Goal: Task Accomplishment & Management: Complete application form

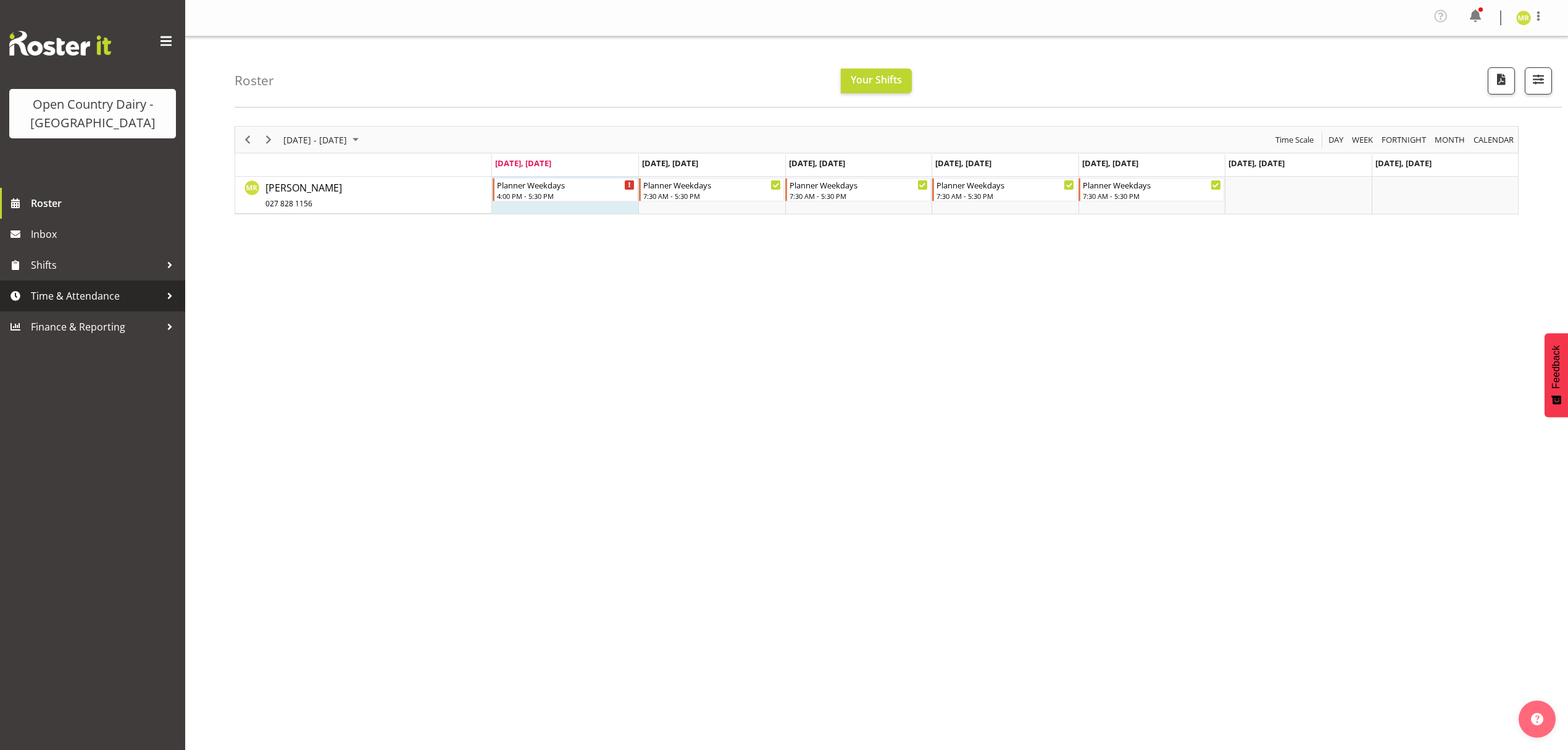
click at [91, 287] on span "Time & Attendance" at bounding box center [95, 296] width 130 height 19
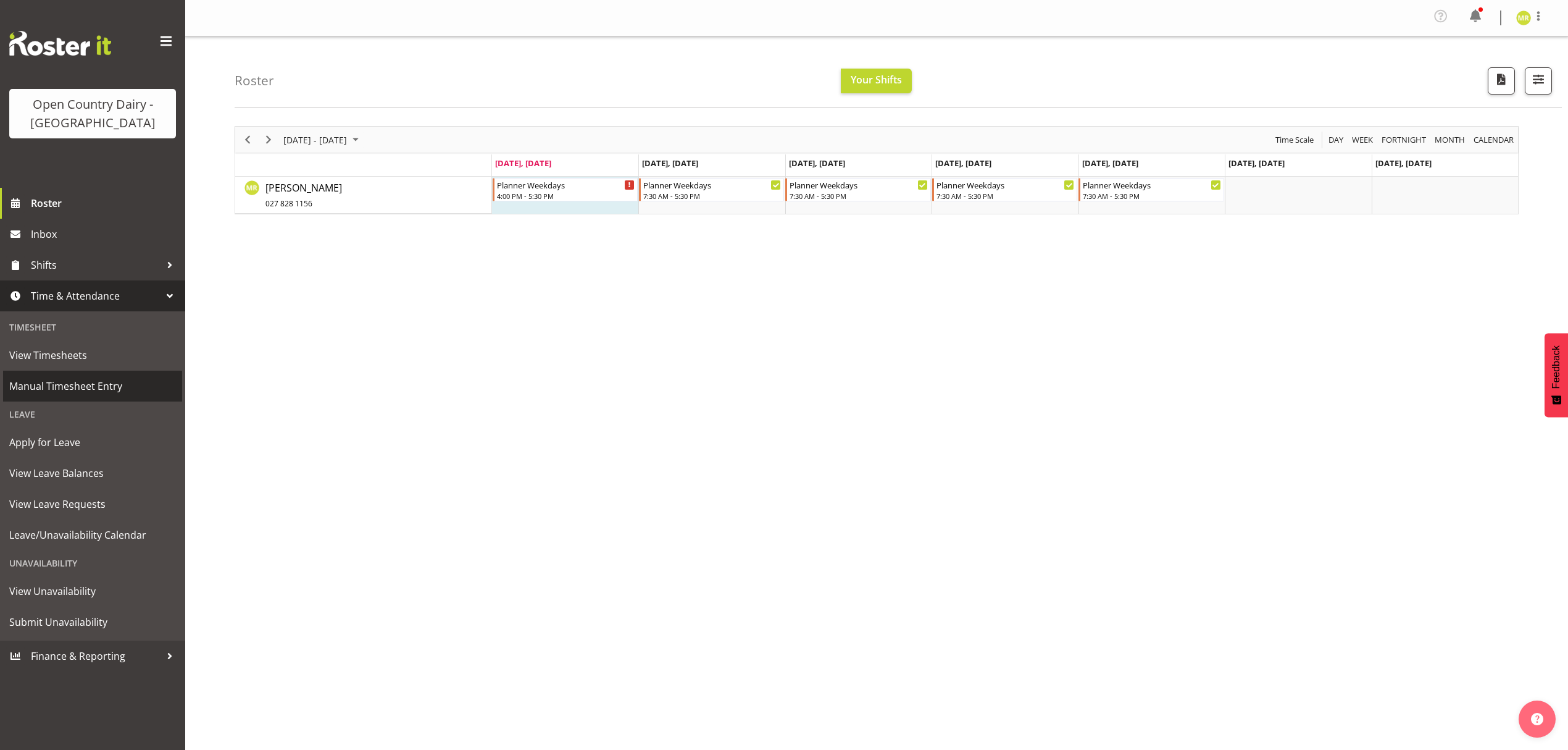
click at [88, 377] on span "Manual Timesheet Entry" at bounding box center [93, 387] width 167 height 19
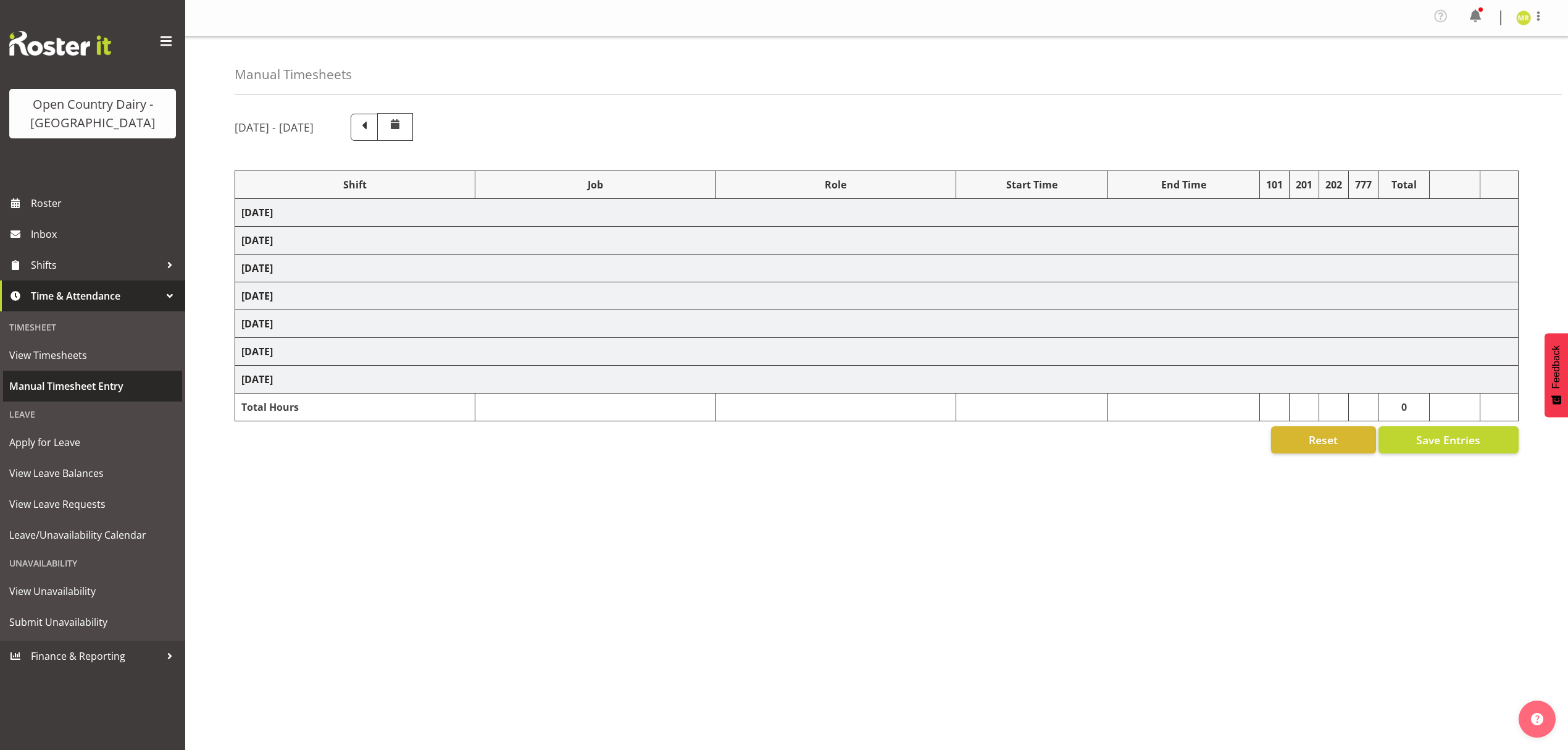
select select "34254"
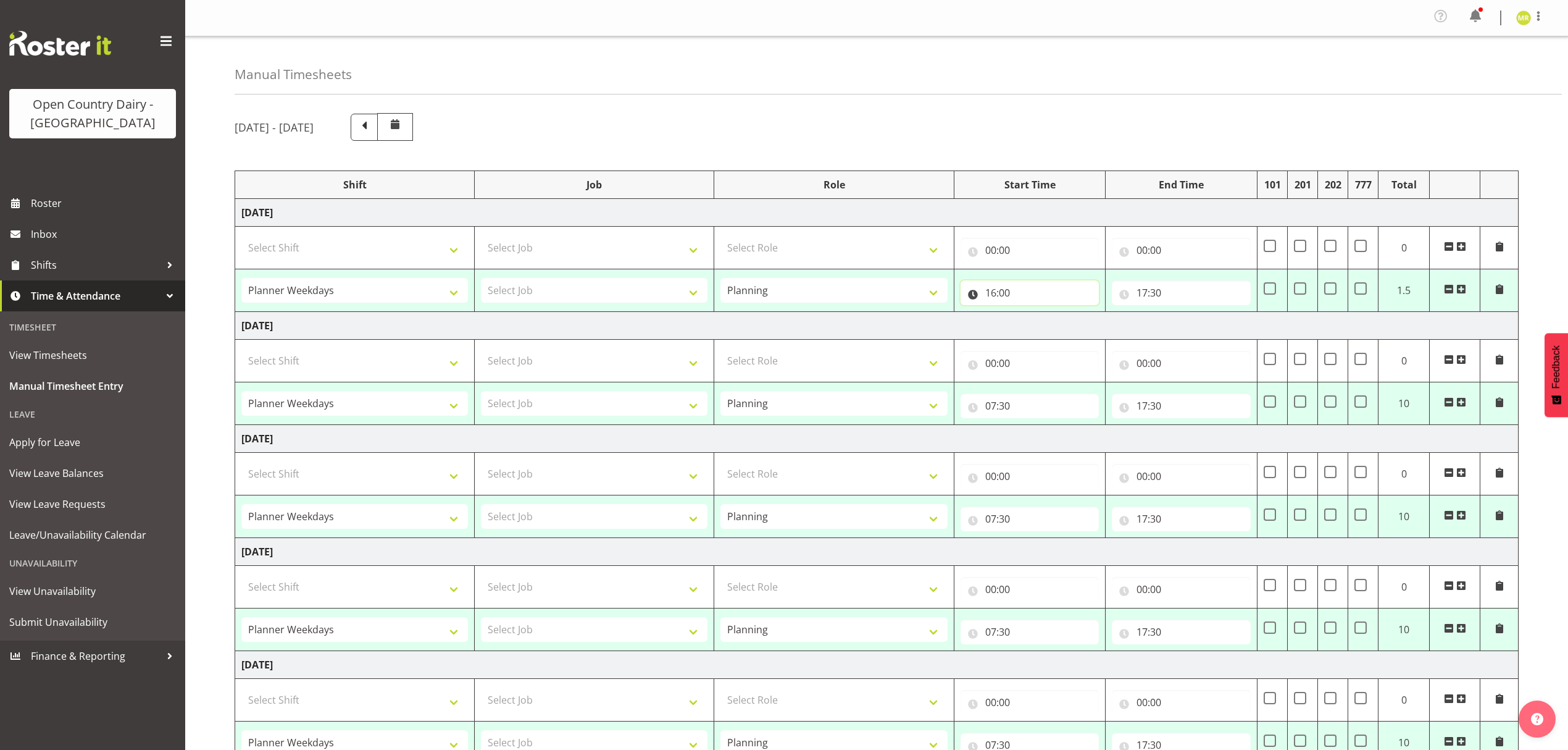
click at [1000, 300] on input "16:00" at bounding box center [1030, 292] width 139 height 25
click at [1048, 332] on select "00 01 02 03 04 05 06 07 08 09 10 11 12 13 14 15 16 17 18 19 20 21 22 23" at bounding box center [1045, 325] width 27 height 25
click at [1036, 322] on select "00 01 02 03 04 05 06 07 08 09 10 11 12 13 14 15 16 17 18 19 20 21 22 23" at bounding box center [1045, 325] width 27 height 25
select select "7"
click at [1031, 315] on select "00 01 02 03 04 05 06 07 08 09 10 11 12 13 14 15 16 17 18 19 20 21 22 23" at bounding box center [1045, 325] width 27 height 25
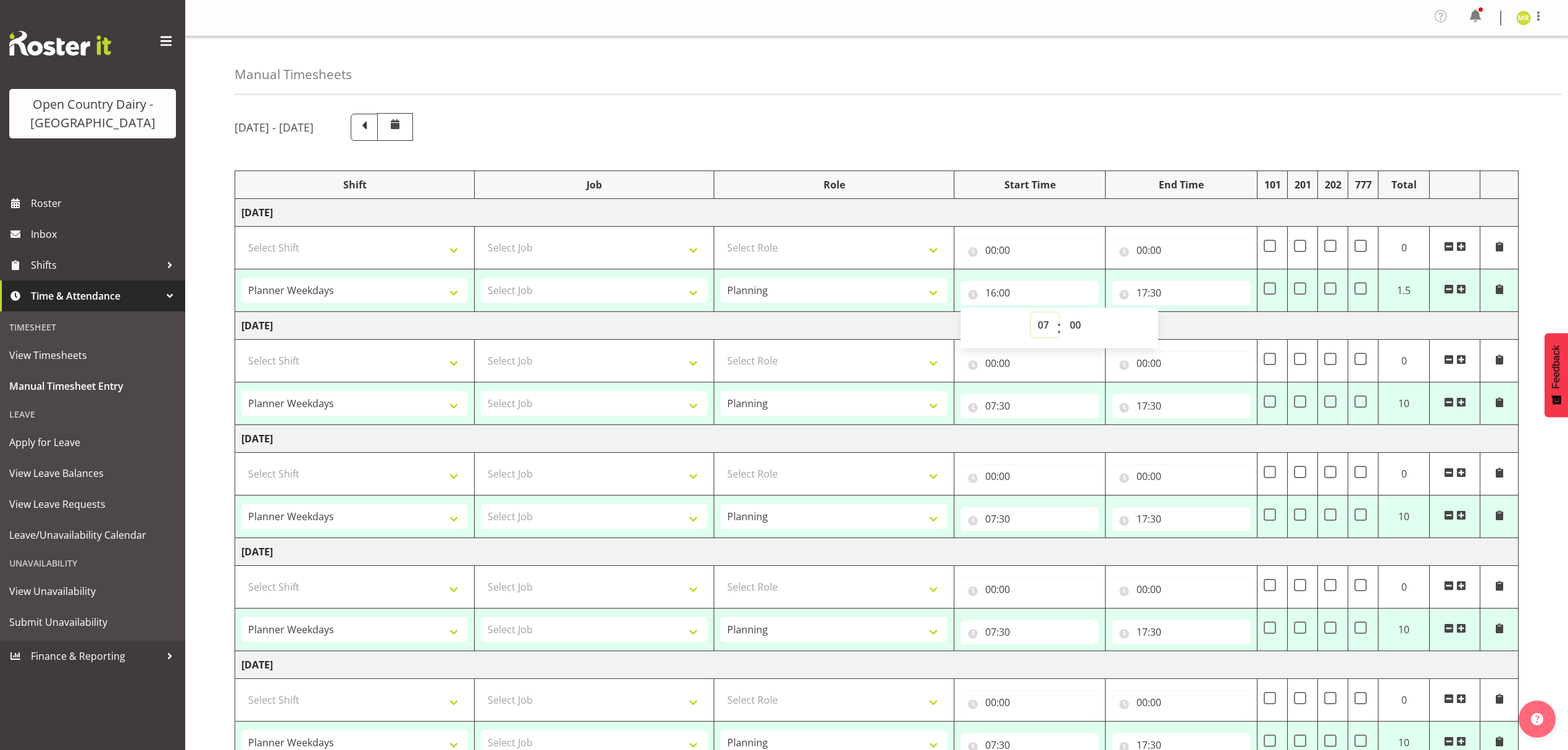
type input "07:00"
click at [1142, 296] on input "17:30" at bounding box center [1182, 292] width 139 height 25
click at [1193, 327] on select "00 01 02 03 04 05 06 07 08 09 10 11 12 13 14 15 16 17 18 19 20 21 22 23" at bounding box center [1196, 325] width 27 height 25
select select "16"
click at [1182, 315] on select "00 01 02 03 04 05 06 07 08 09 10 11 12 13 14 15 16 17 18 19 20 21 22 23" at bounding box center [1196, 325] width 27 height 25
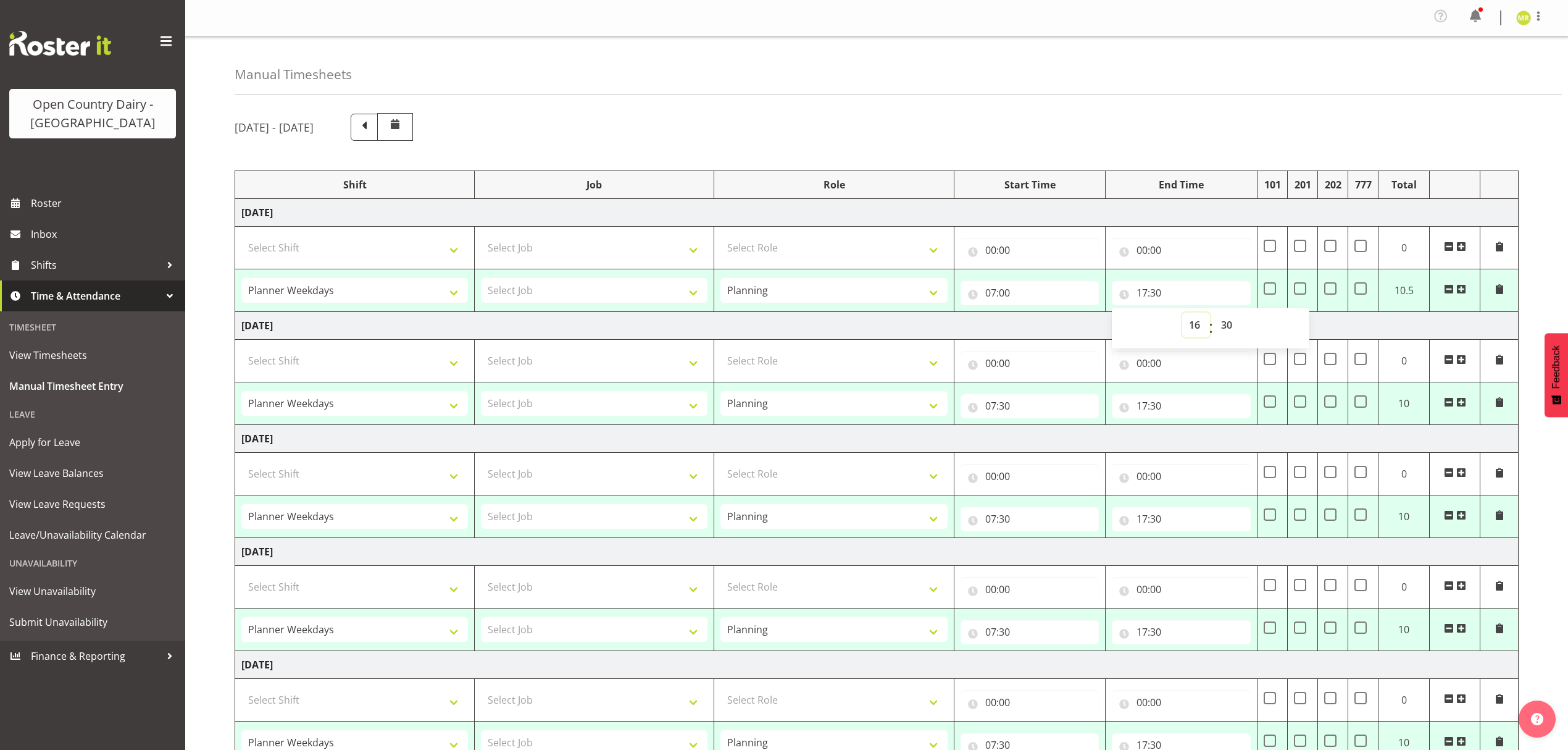
type input "16:30"
click at [1223, 327] on select "00 01 02 03 04 05 06 07 08 09 10 11 12 13 14 15 16 17 18 19 20 21 22 23 24 25 2…" at bounding box center [1228, 325] width 27 height 25
click at [1231, 327] on select "00 01 02 03 04 05 06 07 08 09 10 11 12 13 14 15 16 17 18 19 20 21 22 23 24 25 2…" at bounding box center [1228, 325] width 27 height 25
select select "0"
click at [1214, 315] on select "00 01 02 03 04 05 06 07 08 09 10 11 12 13 14 15 16 17 18 19 20 21 22 23 24 25 2…" at bounding box center [1228, 325] width 27 height 25
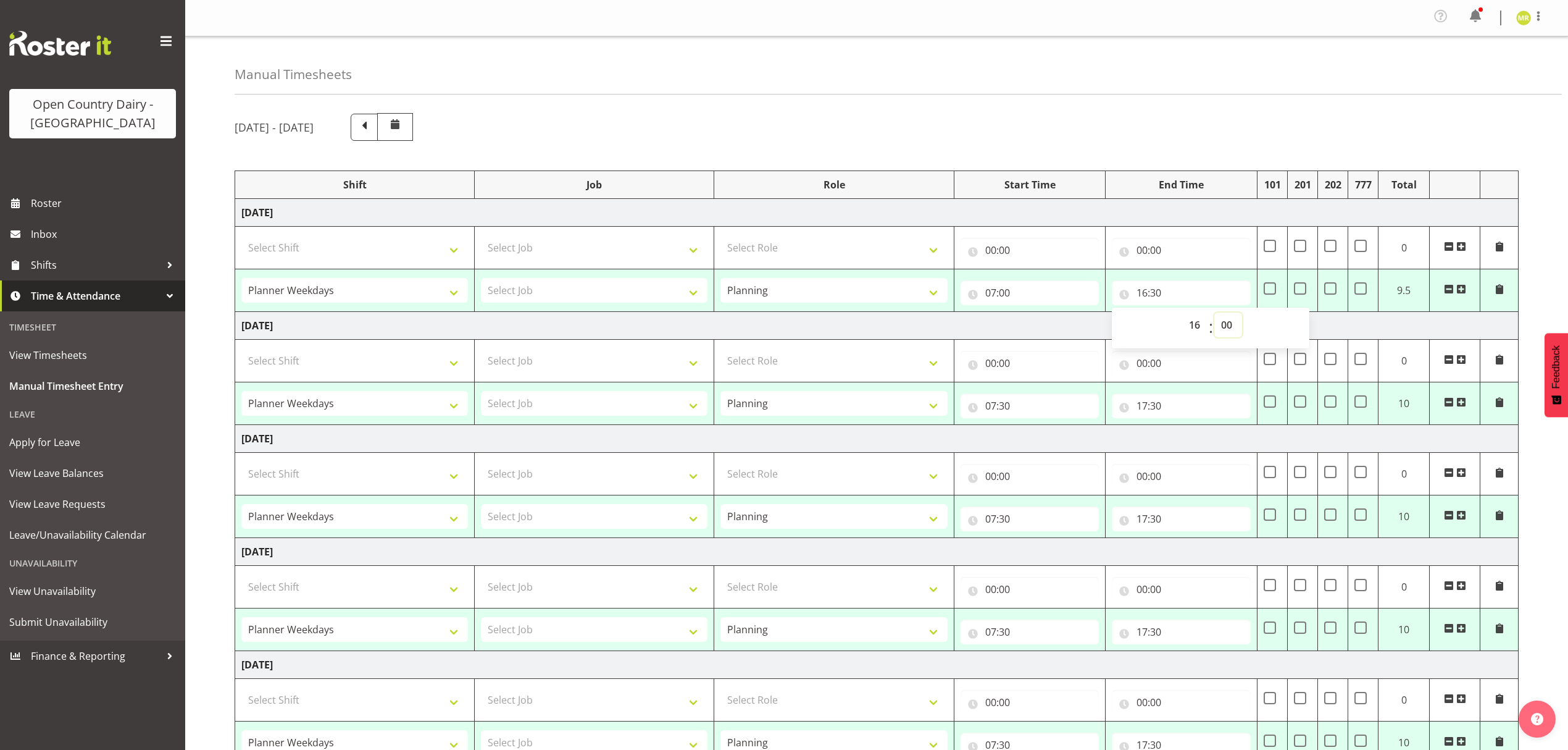
type input "16:00"
click at [1006, 410] on input "07:30" at bounding box center [1030, 405] width 139 height 25
click at [1077, 442] on select "00 01 02 03 04 05 06 07 08 09 10 11 12 13 14 15 16 17 18 19 20 21 22 23 24 25 2…" at bounding box center [1077, 437] width 27 height 25
select select "0"
click at [1063, 429] on select "00 01 02 03 04 05 06 07 08 09 10 11 12 13 14 15 16 17 18 19 20 21 22 23 24 25 2…" at bounding box center [1077, 437] width 27 height 25
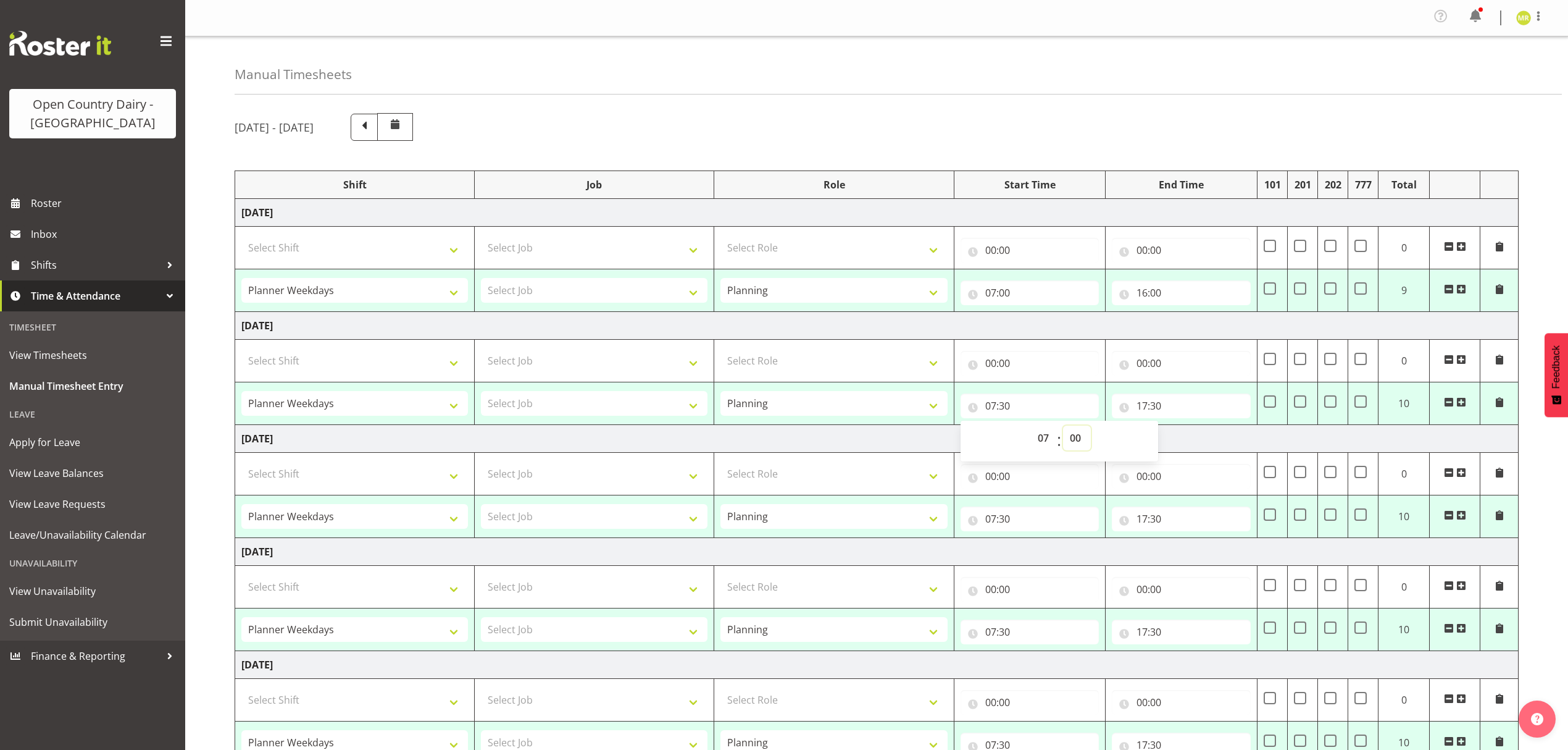
type input "07:00"
click at [1139, 408] on input "17:30" at bounding box center [1182, 405] width 139 height 25
click at [1194, 443] on select "00 01 02 03 04 05 06 07 08 09 10 11 12 13 14 15 16 17 18 19 20 21 22 23" at bounding box center [1196, 437] width 27 height 25
select select "16"
click at [1182, 429] on select "00 01 02 03 04 05 06 07 08 09 10 11 12 13 14 15 16 17 18 19 20 21 22 23" at bounding box center [1196, 437] width 27 height 25
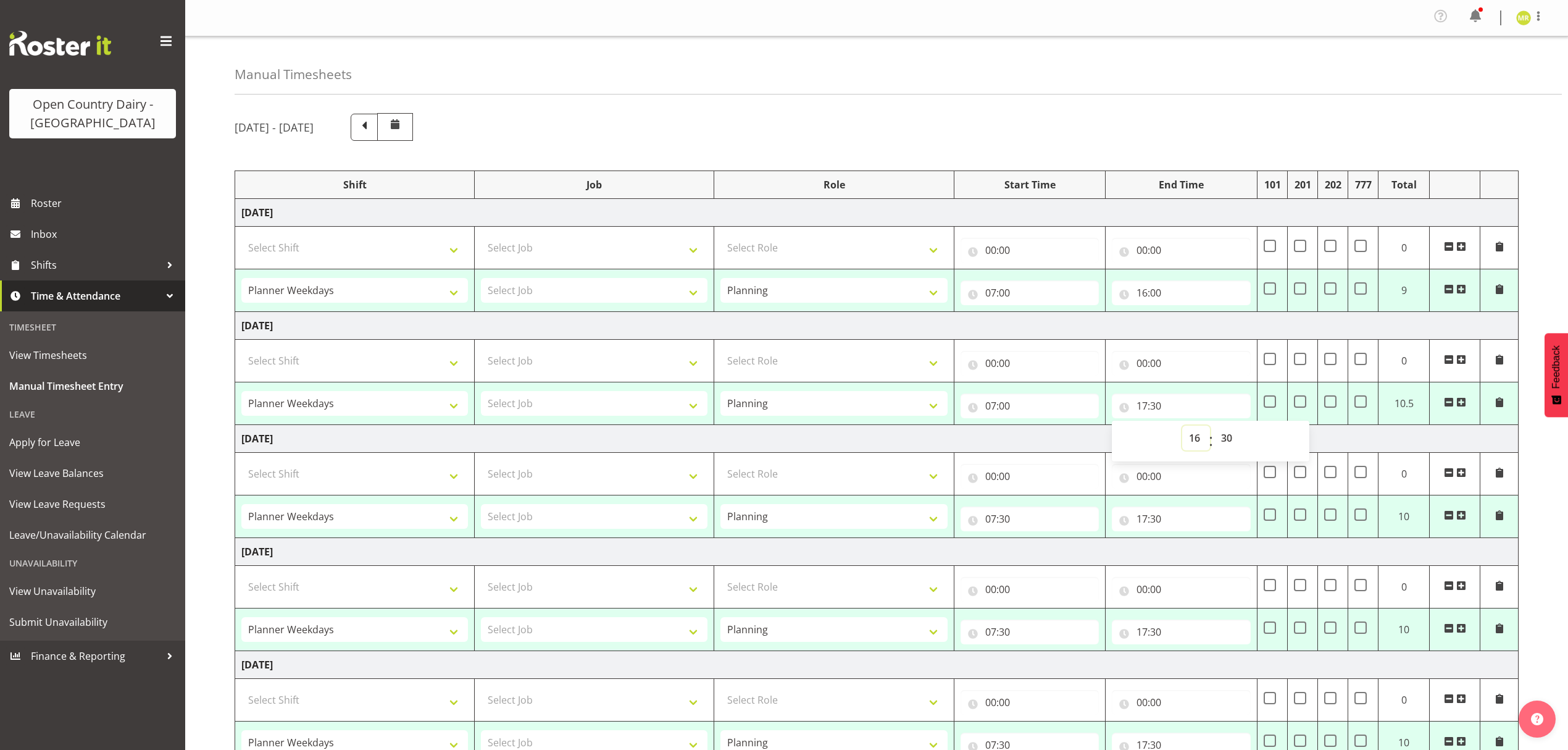
type input "16:30"
click at [1234, 441] on select "00 01 02 03 04 05 06 07 08 09 10 11 12 13 14 15 16 17 18 19 20 21 22 23 24 25 2…" at bounding box center [1228, 437] width 27 height 25
select select "0"
click at [1214, 429] on select "00 01 02 03 04 05 06 07 08 09 10 11 12 13 14 15 16 17 18 19 20 21 22 23 24 25 2…" at bounding box center [1228, 437] width 27 height 25
type input "16:00"
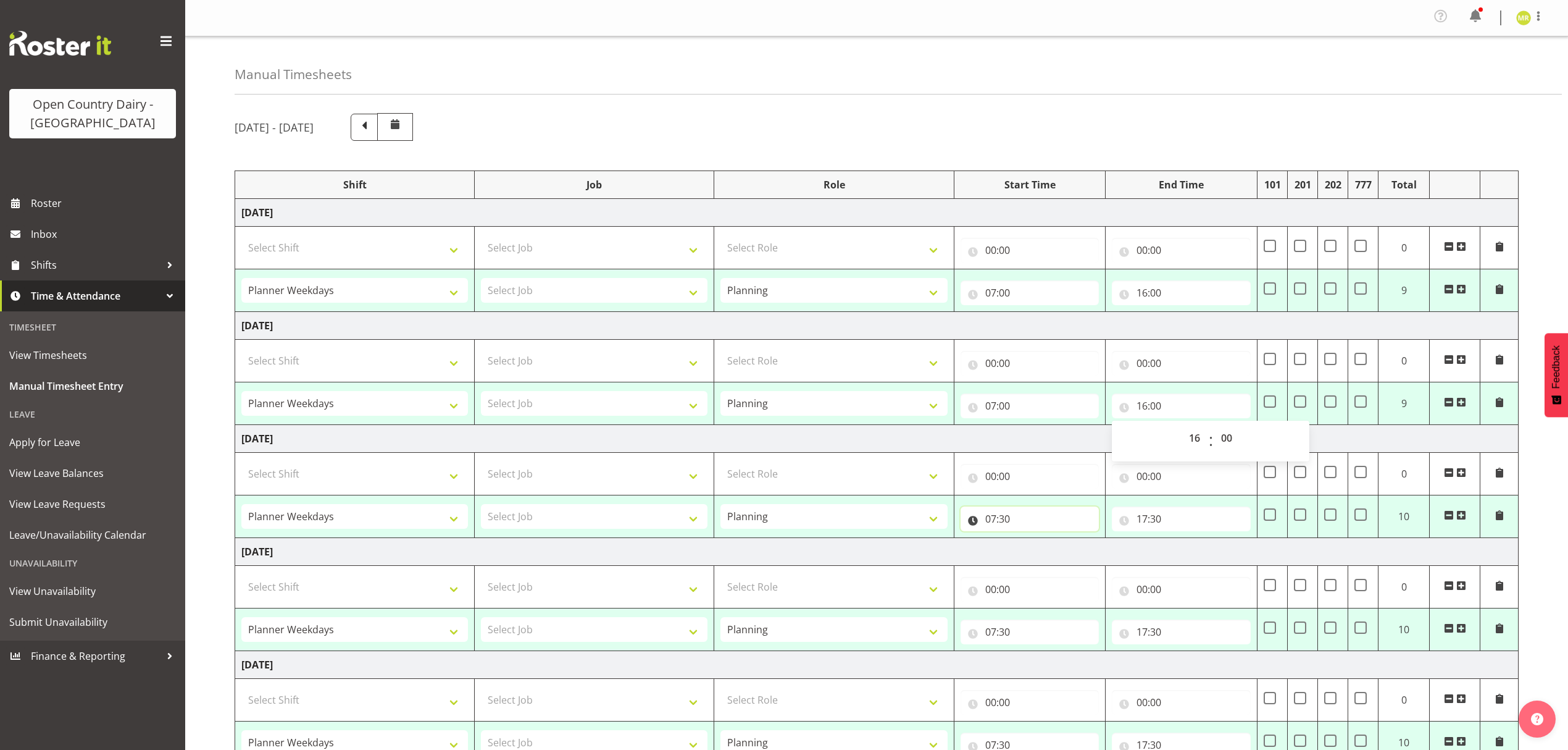
click at [999, 525] on input "07:30" at bounding box center [1030, 519] width 139 height 25
click at [1076, 550] on select "00 01 02 03 04 05 06 07 08 09 10 11 12 13 14 15 16 17 18 19 20 21 22 23 24 25 2…" at bounding box center [1077, 551] width 27 height 25
select select "0"
click at [1063, 542] on select "00 01 02 03 04 05 06 07 08 09 10 11 12 13 14 15 16 17 18 19 20 21 22 23 24 25 2…" at bounding box center [1077, 551] width 27 height 25
type input "07:00"
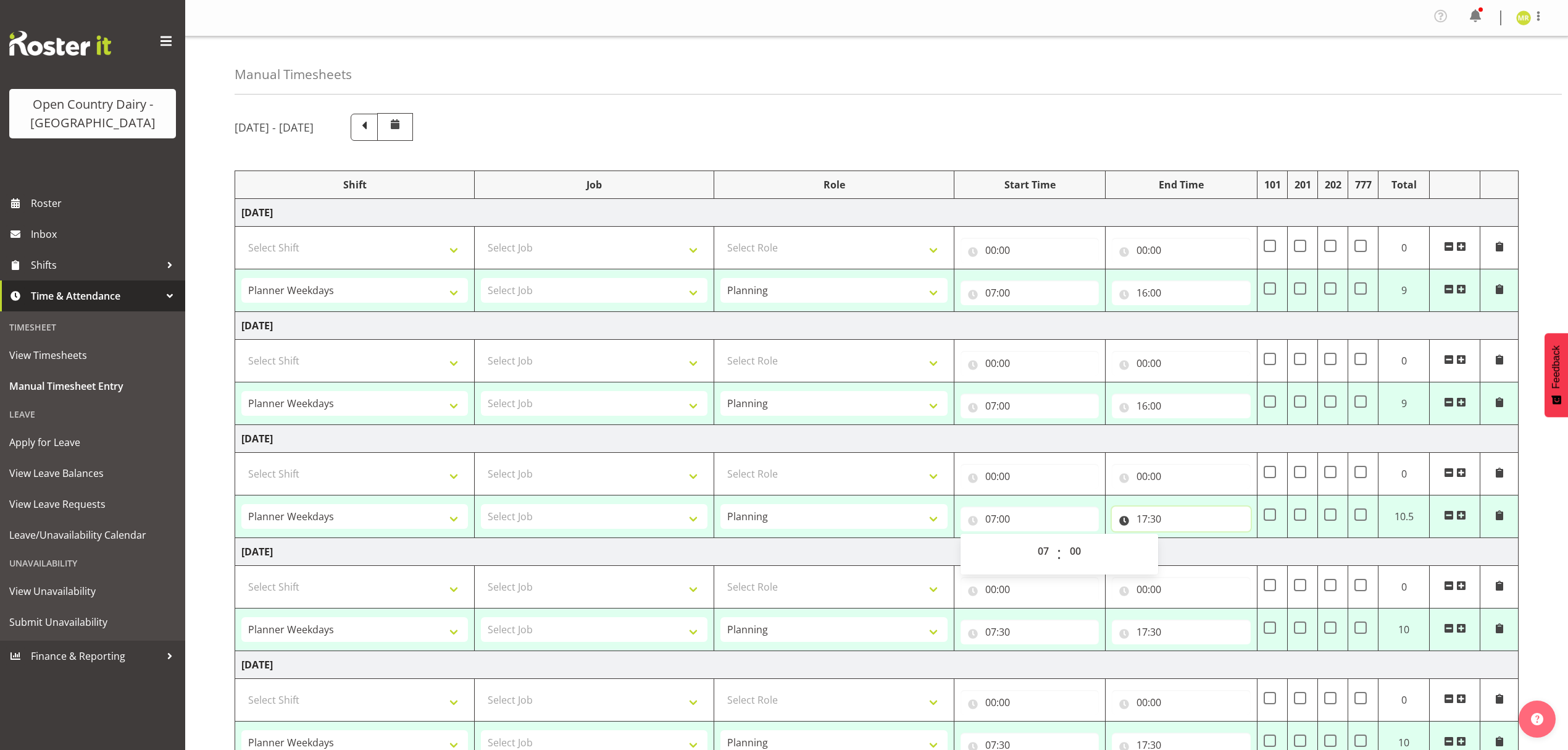
click at [1142, 522] on input "17:30" at bounding box center [1182, 519] width 139 height 25
click at [1189, 550] on select "00 01 02 03 04 05 06 07 08 09 10 11 12 13 14 15 16 17 18 19 20 21 22 23" at bounding box center [1196, 551] width 27 height 25
select select "16"
click at [1182, 542] on select "00 01 02 03 04 05 06 07 08 09 10 11 12 13 14 15 16 17 18 19 20 21 22 23" at bounding box center [1196, 551] width 27 height 25
type input "16:30"
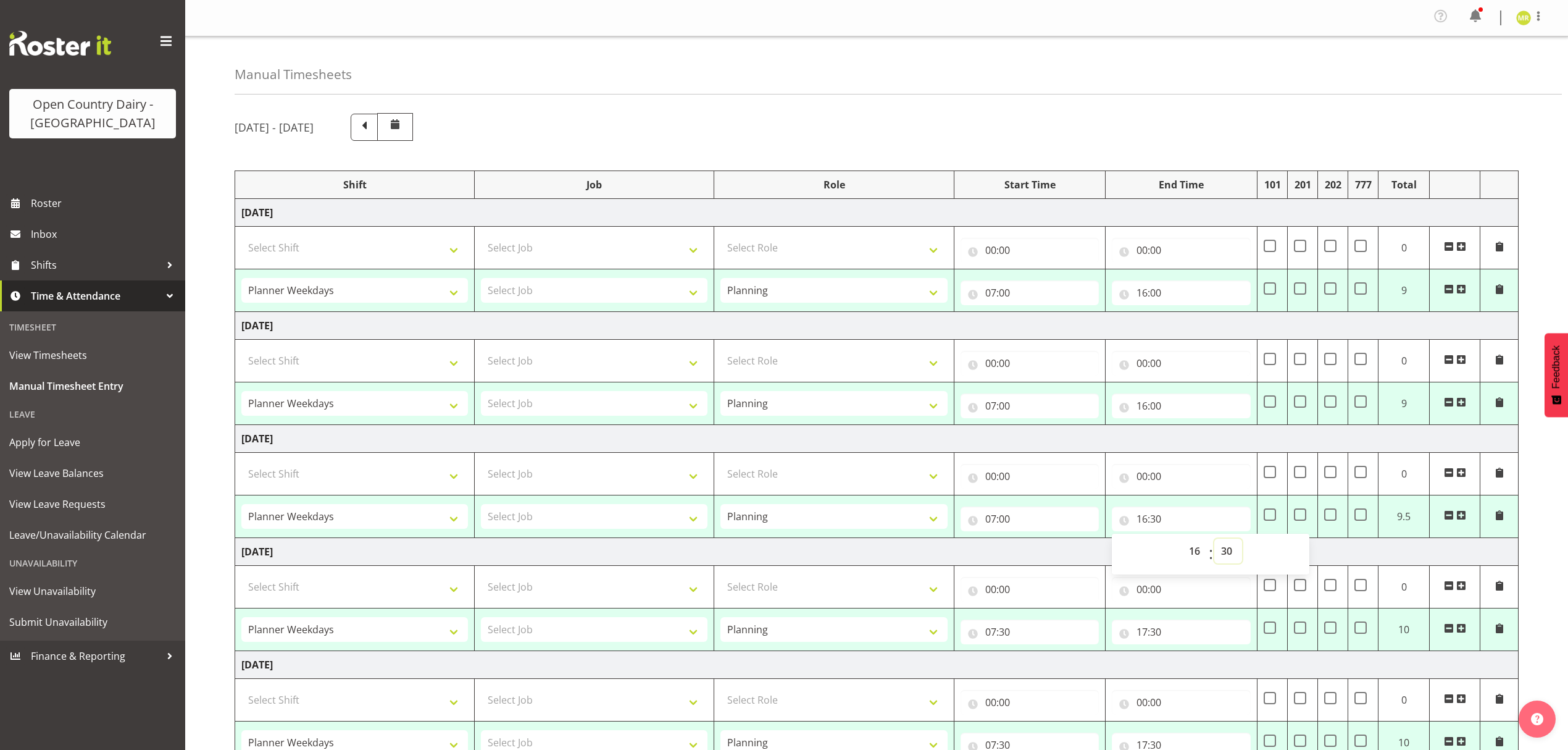
click at [1225, 556] on select "00 01 02 03 04 05 06 07 08 09 10 11 12 13 14 15 16 17 18 19 20 21 22 23 24 25 2…" at bounding box center [1228, 551] width 27 height 25
select select "0"
click at [1214, 542] on select "00 01 02 03 04 05 06 07 08 09 10 11 12 13 14 15 16 17 18 19 20 21 22 23 24 25 2…" at bounding box center [1228, 551] width 27 height 25
type input "16:00"
click at [1006, 640] on input "07:30" at bounding box center [1030, 631] width 139 height 25
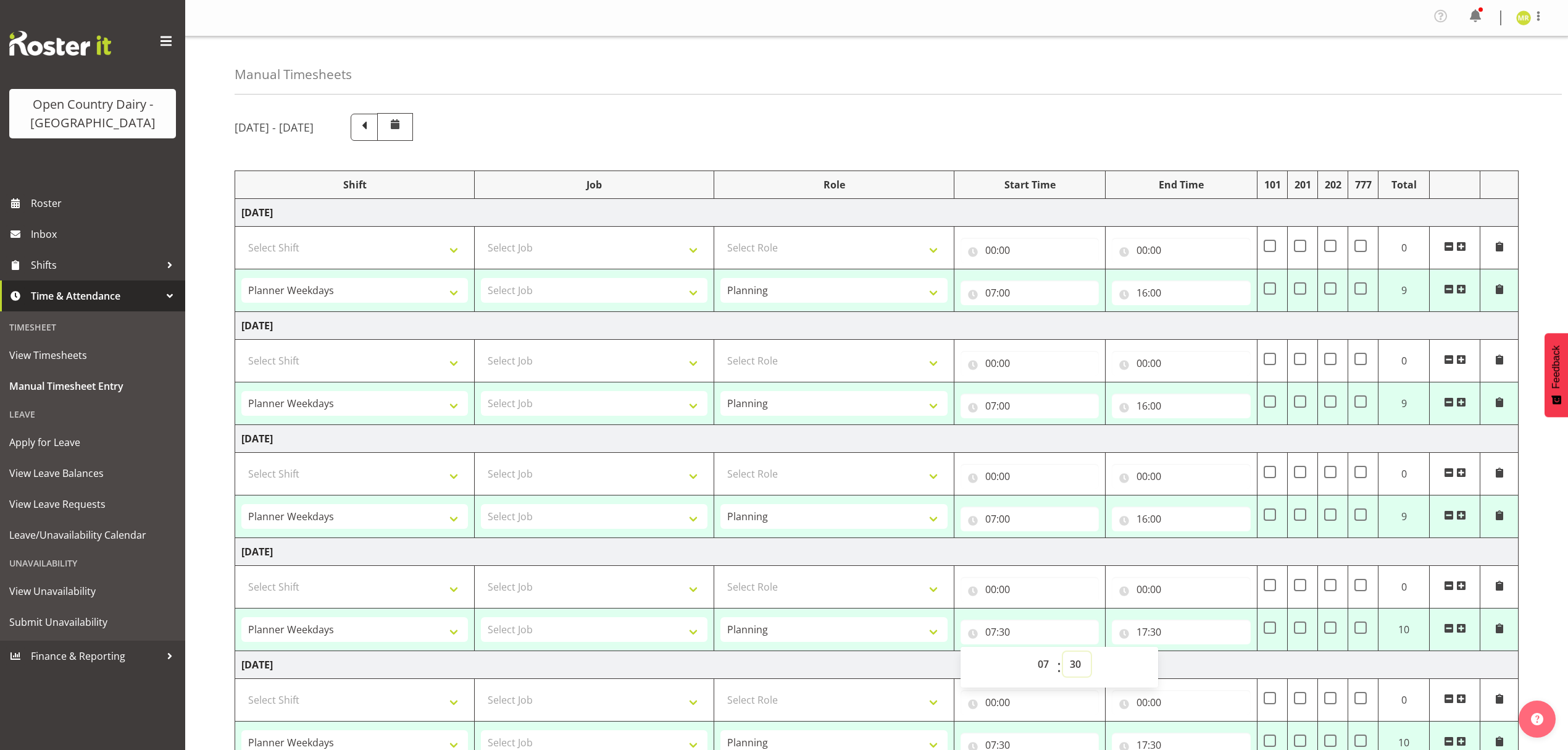
click at [1079, 665] on select "00 01 02 03 04 05 06 07 08 09 10 11 12 13 14 15 16 17 18 19 20 21 22 23 24 25 2…" at bounding box center [1077, 664] width 27 height 25
select select "0"
click at [1063, 656] on select "00 01 02 03 04 05 06 07 08 09 10 11 12 13 14 15 16 17 18 19 20 21 22 23 24 25 2…" at bounding box center [1077, 664] width 27 height 25
type input "07:00"
click at [1142, 631] on input "17:30" at bounding box center [1182, 631] width 139 height 25
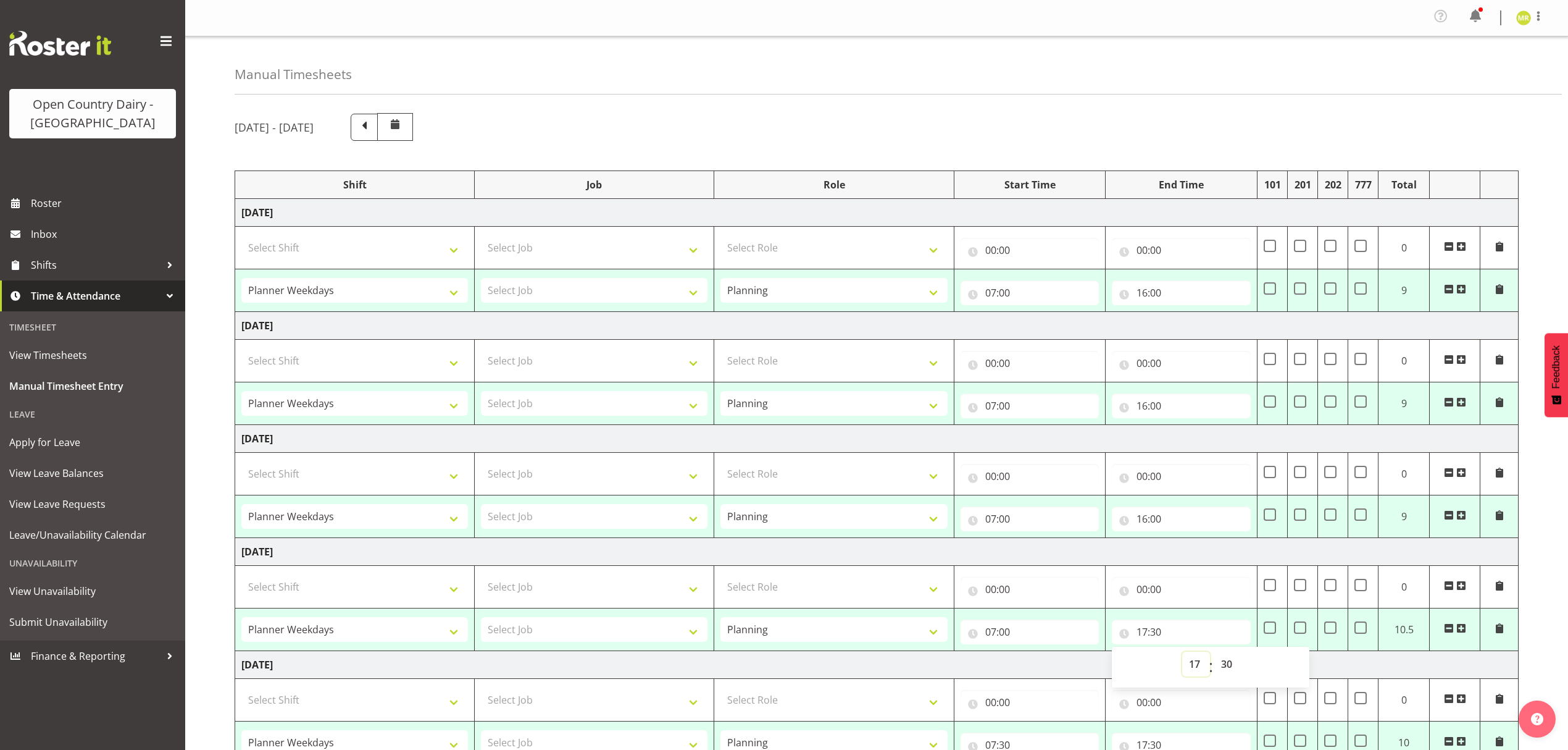
click at [1198, 666] on select "00 01 02 03 04 05 06 07 08 09 10 11 12 13 14 15 16 17 18 19 20 21 22 23" at bounding box center [1196, 664] width 27 height 25
select select "16"
click at [1182, 656] on select "00 01 02 03 04 05 06 07 08 09 10 11 12 13 14 15 16 17 18 19 20 21 22 23" at bounding box center [1196, 664] width 27 height 25
type input "16:30"
drag, startPoint x: 1227, startPoint y: 672, endPoint x: 1225, endPoint y: 661, distance: 11.2
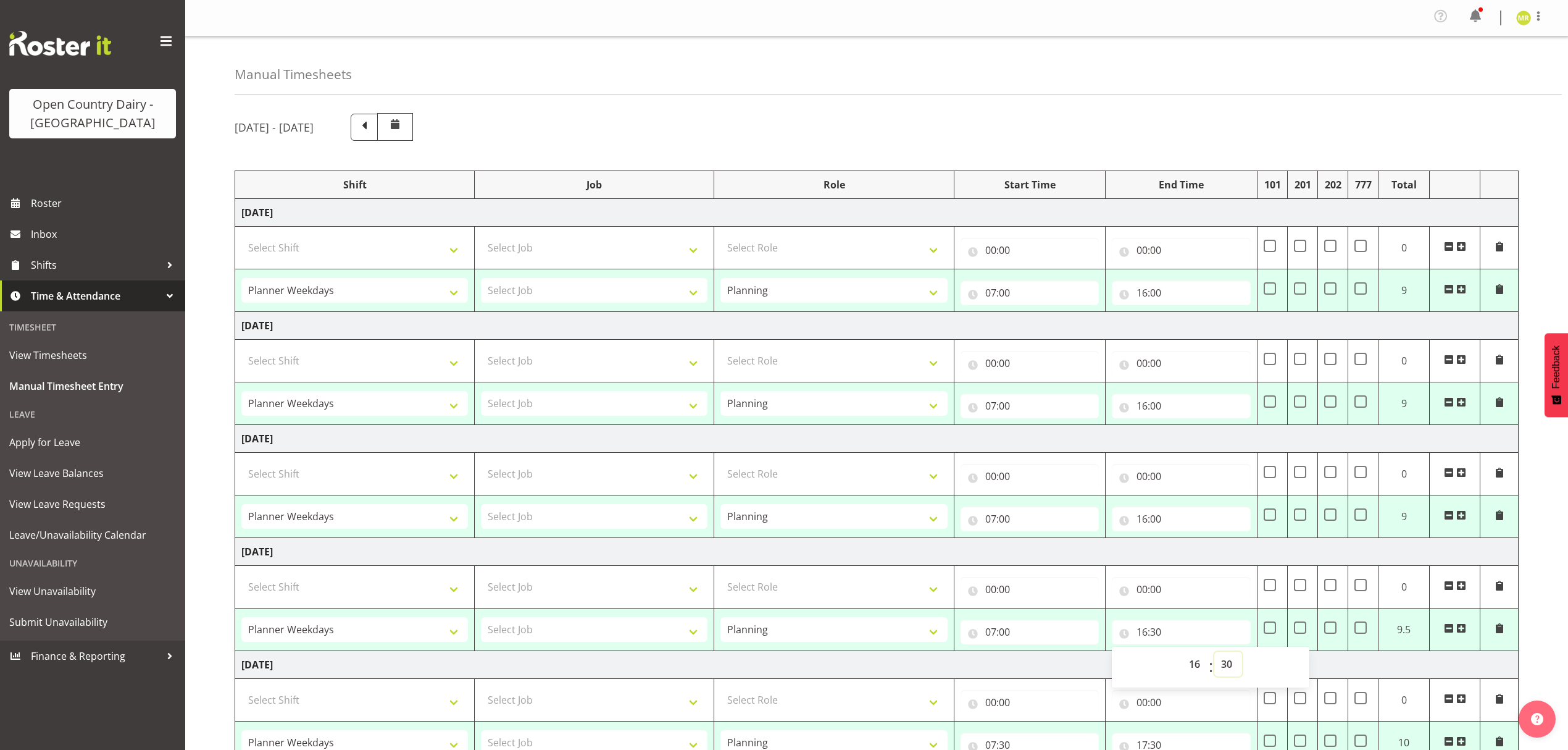
click at [1227, 672] on select "00 01 02 03 04 05 06 07 08 09 10 11 12 13 14 15 16 17 18 19 20 21 22 23 24 25 2…" at bounding box center [1228, 664] width 27 height 25
select select "0"
click at [1214, 656] on select "00 01 02 03 04 05 06 07 08 09 10 11 12 13 14 15 16 17 18 19 20 21 22 23 24 25 2…" at bounding box center [1228, 664] width 27 height 25
type input "16:00"
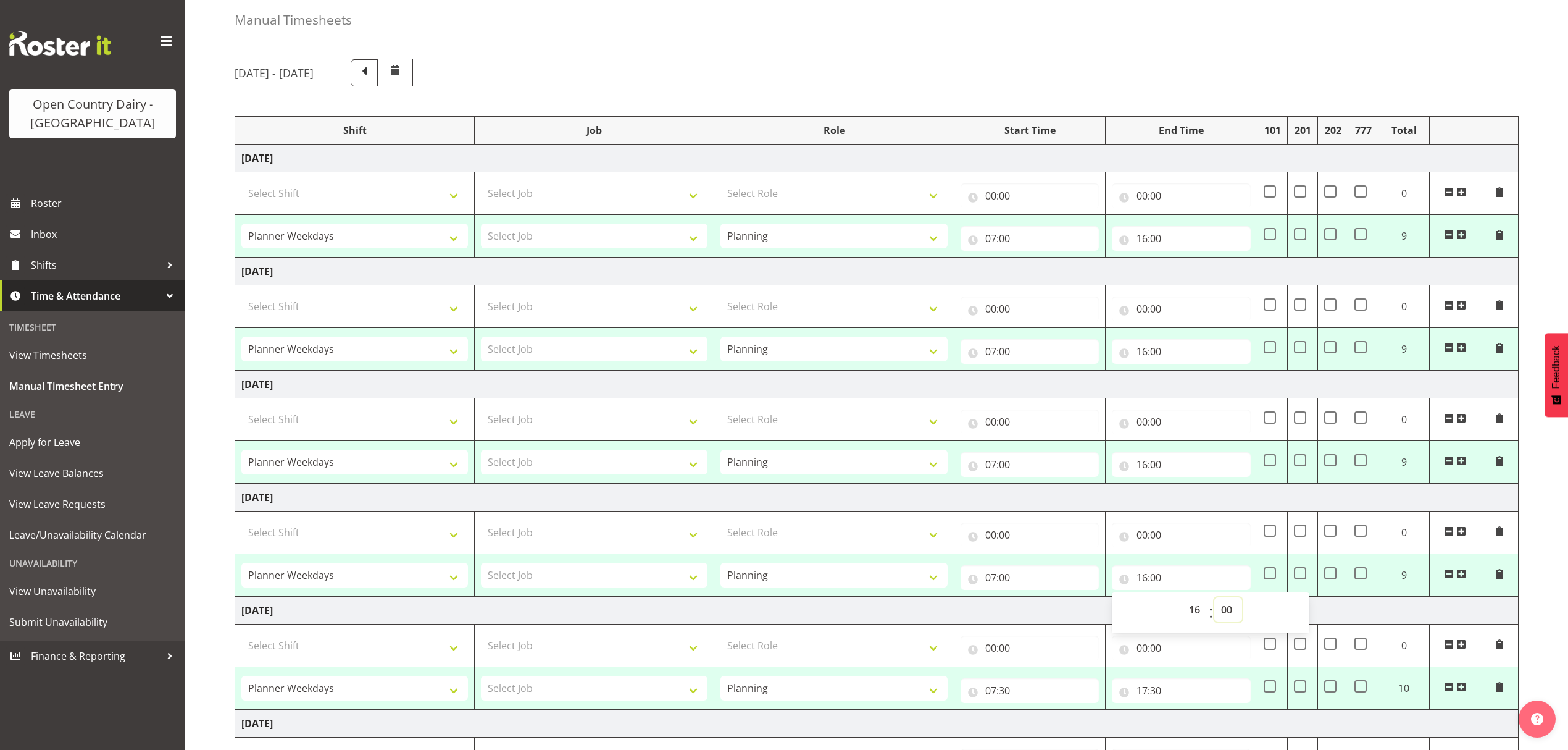
scroll to position [82, 0]
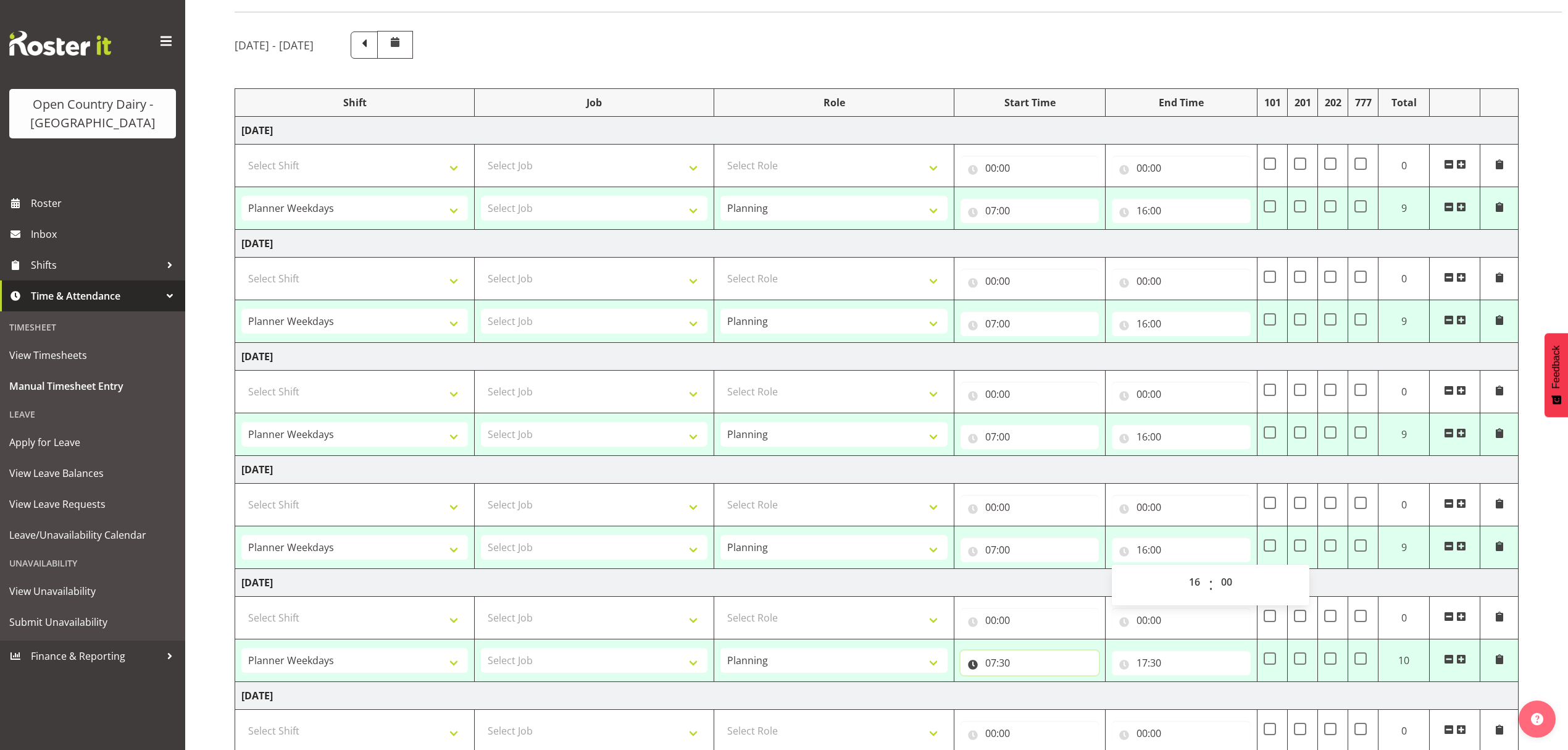
click at [1006, 668] on input "07:30" at bounding box center [1030, 662] width 139 height 25
click at [1083, 698] on select "00 01 02 03 04 05 06 07 08 09 10 11 12 13 14 15 16 17 18 19 20 21 22 23 24 25 2…" at bounding box center [1077, 695] width 27 height 25
select select "0"
click at [1063, 687] on select "00 01 02 03 04 05 06 07 08 09 10 11 12 13 14 15 16 17 18 19 20 21 22 23 24 25 2…" at bounding box center [1077, 695] width 27 height 25
type input "07:00"
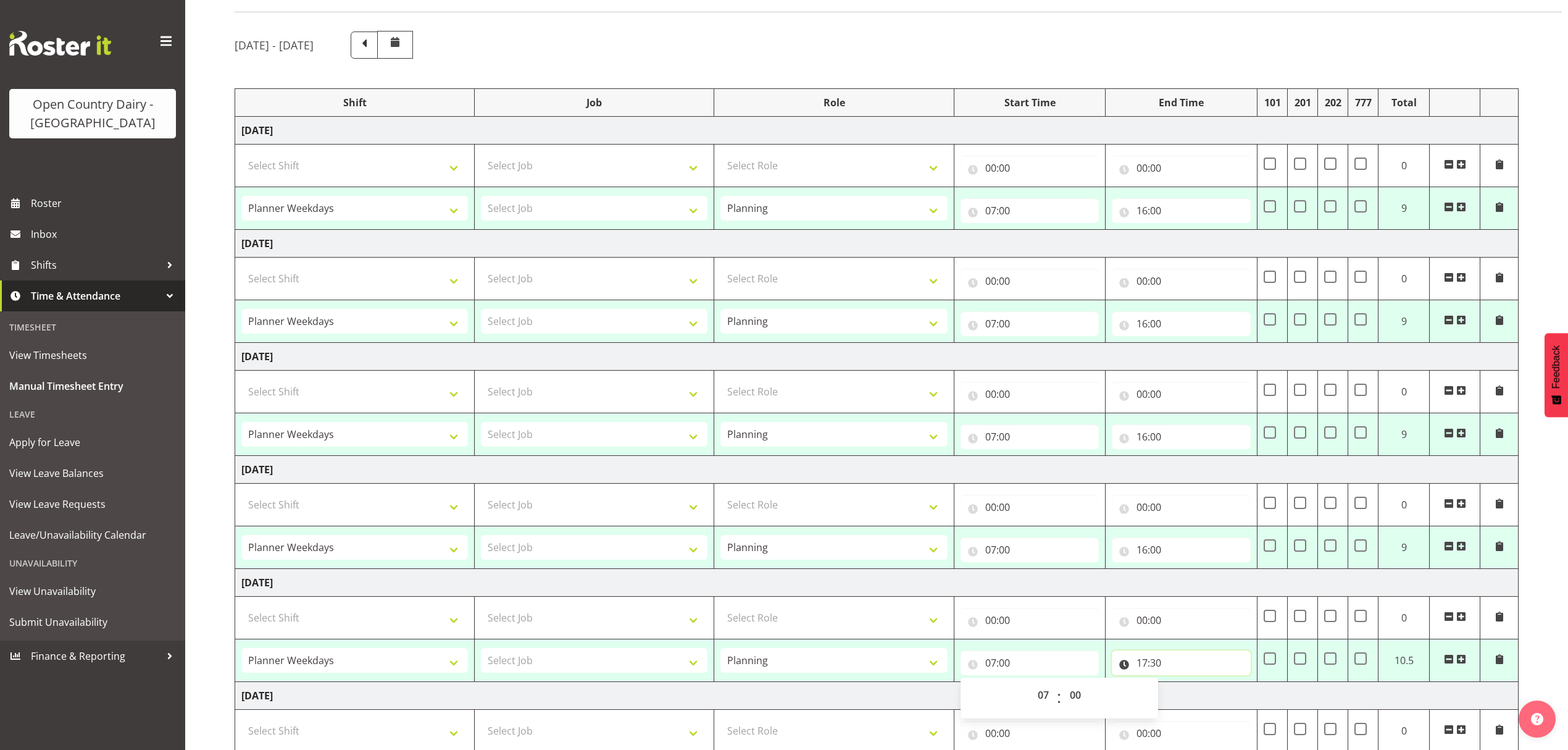
click at [1142, 670] on input "17:30" at bounding box center [1182, 662] width 139 height 25
click at [1186, 699] on select "00 01 02 03 04 05 06 07 08 09 10 11 12 13 14 15 16 17 18 19 20 21 22 23" at bounding box center [1196, 695] width 27 height 25
select select "16"
click at [1182, 687] on select "00 01 02 03 04 05 06 07 08 09 10 11 12 13 14 15 16 17 18 19 20 21 22 23" at bounding box center [1196, 695] width 27 height 25
type input "16:30"
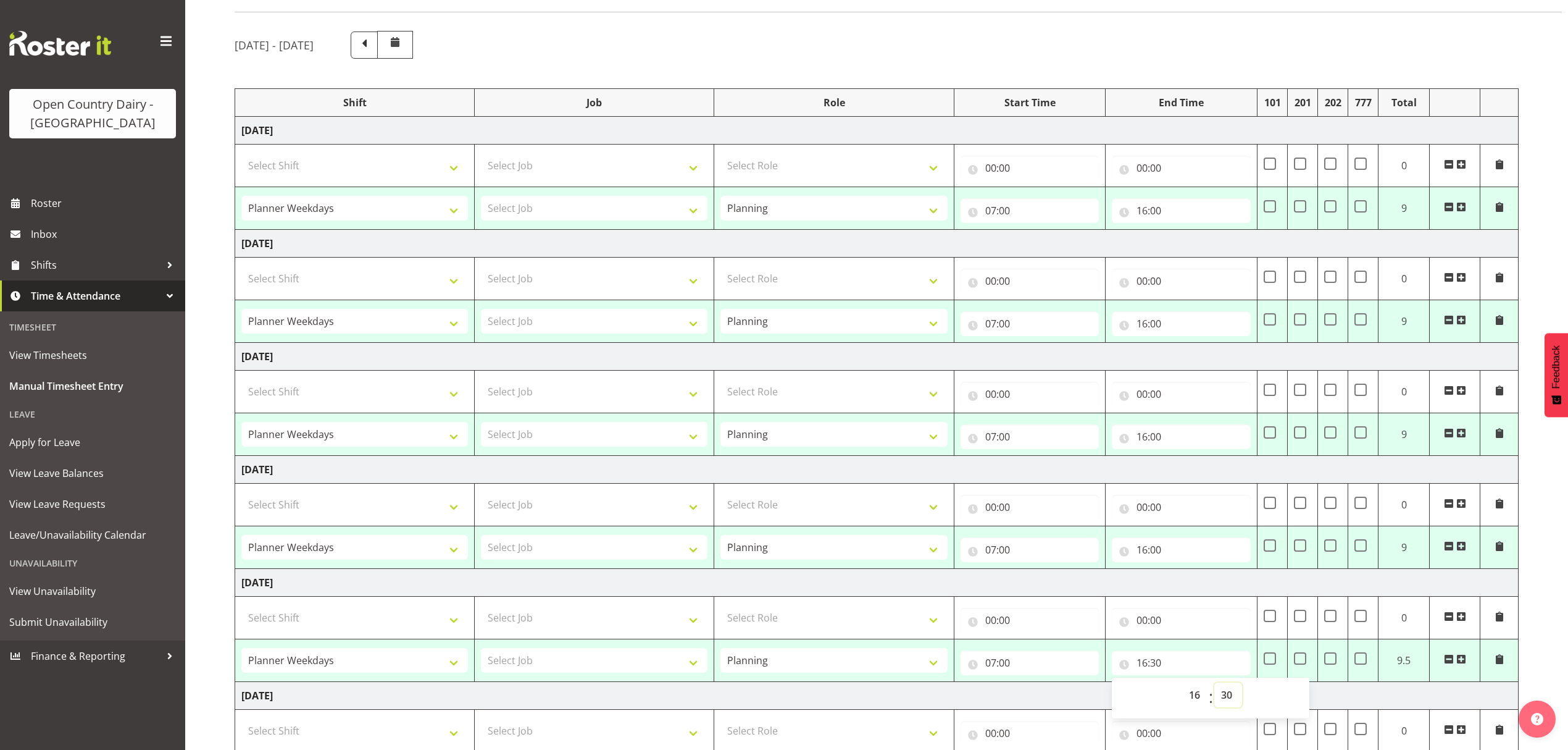
click at [1230, 696] on select "00 01 02 03 04 05 06 07 08 09 10 11 12 13 14 15 16 17 18 19 20 21 22 23 24 25 2…" at bounding box center [1228, 695] width 27 height 25
select select "0"
click at [1214, 687] on select "00 01 02 03 04 05 06 07 08 09 10 11 12 13 14 15 16 17 18 19 20 21 22 23 24 25 2…" at bounding box center [1228, 695] width 27 height 25
type input "16:00"
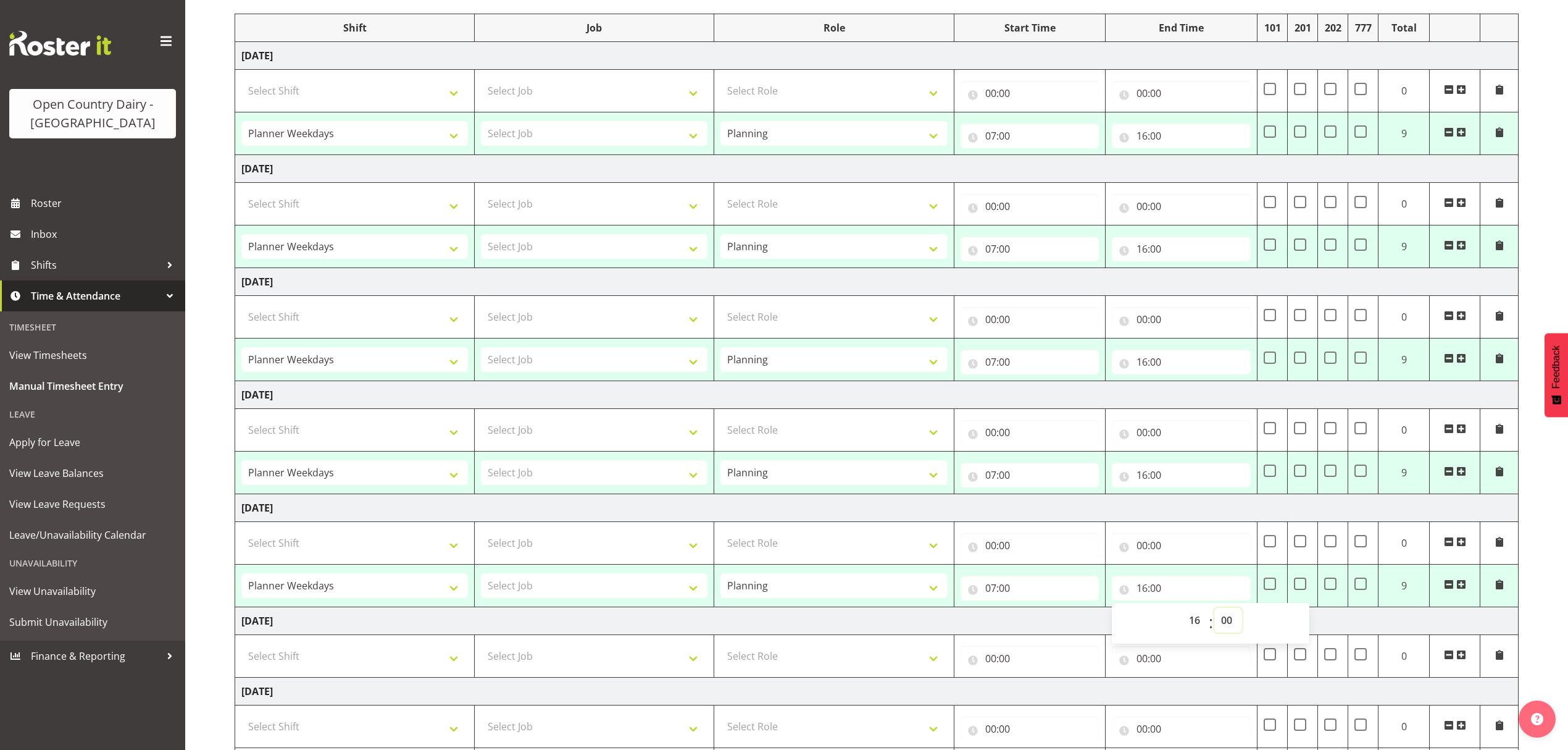
scroll to position [242, 0]
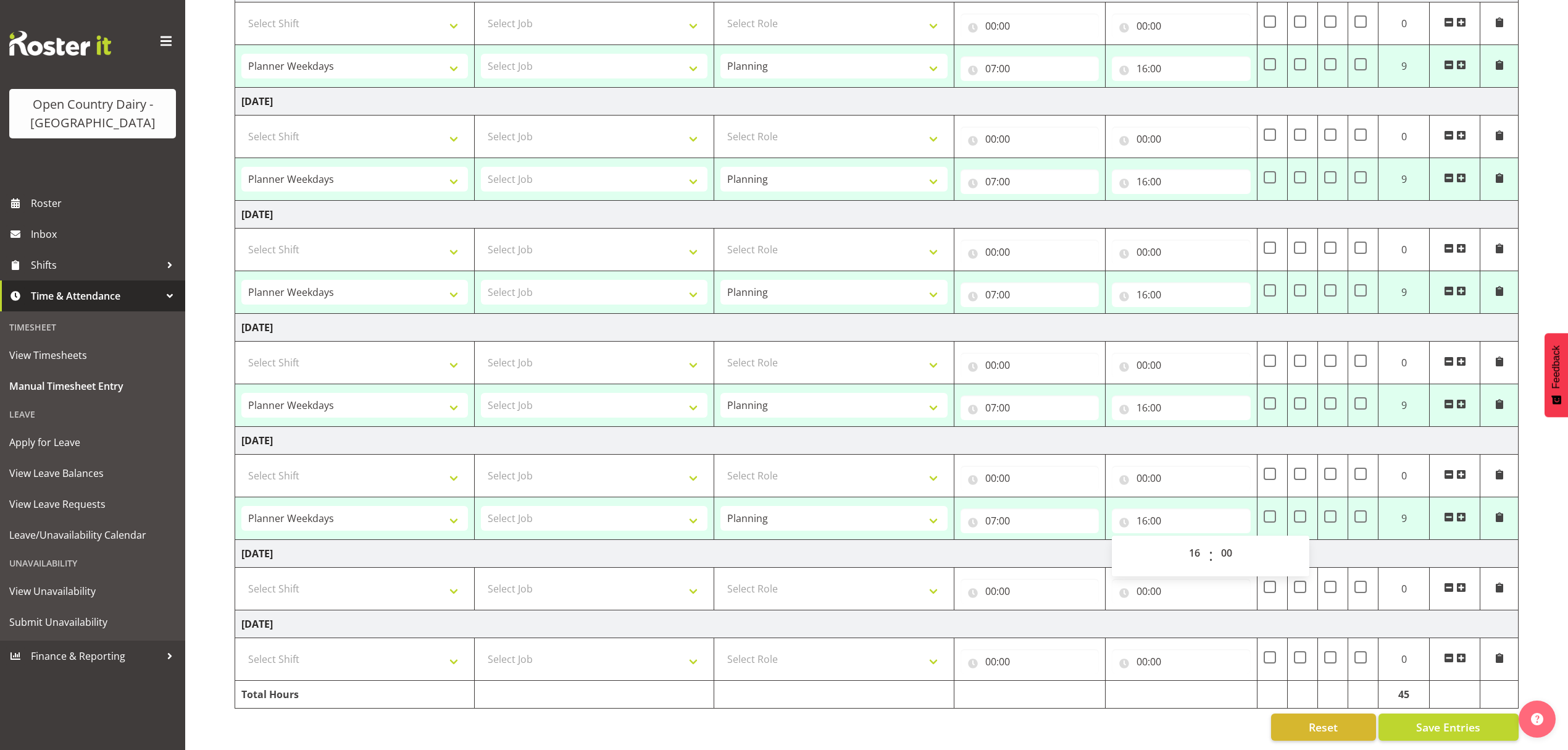
click at [771, 714] on div "Reset Save Entries" at bounding box center [877, 728] width 1285 height 27
click at [1460, 719] on span "Save Entries" at bounding box center [1449, 727] width 64 height 16
select select "34254"
type input "07:00"
type input "16:00"
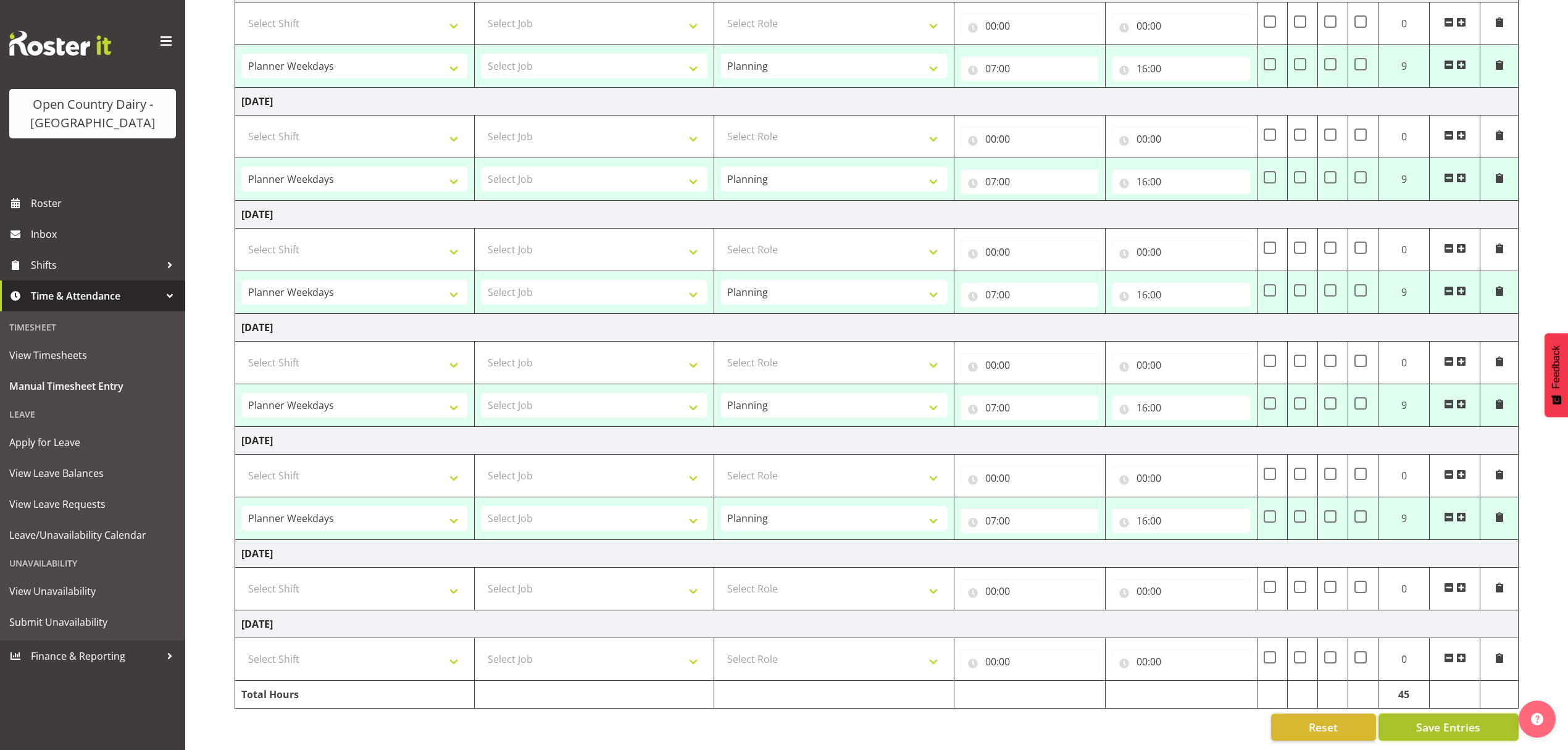
select select "34254"
type input "07:00"
type input "16:00"
select select "34254"
type input "07:00"
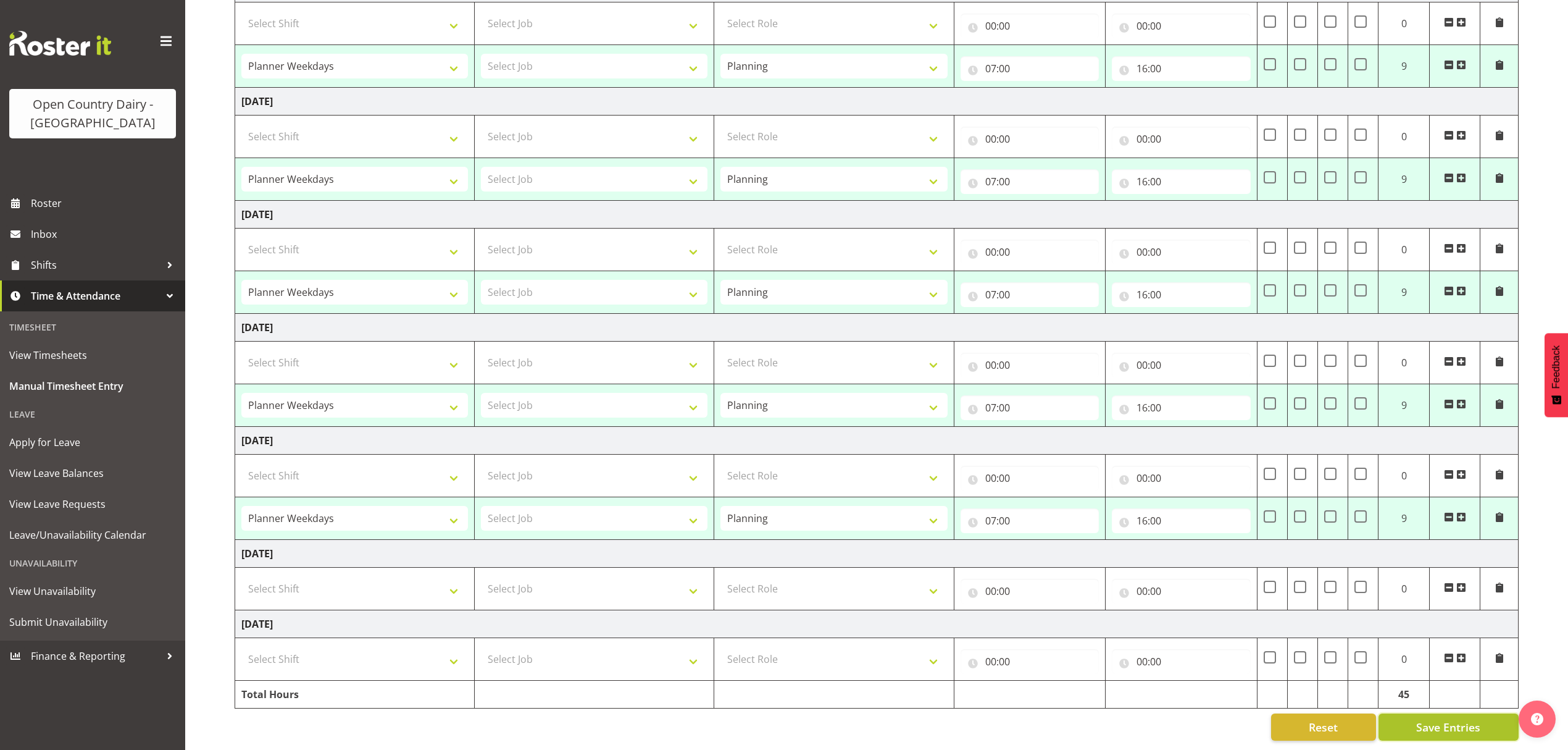
type input "16:00"
select select "34254"
type input "07:00"
type input "16:00"
select select "34254"
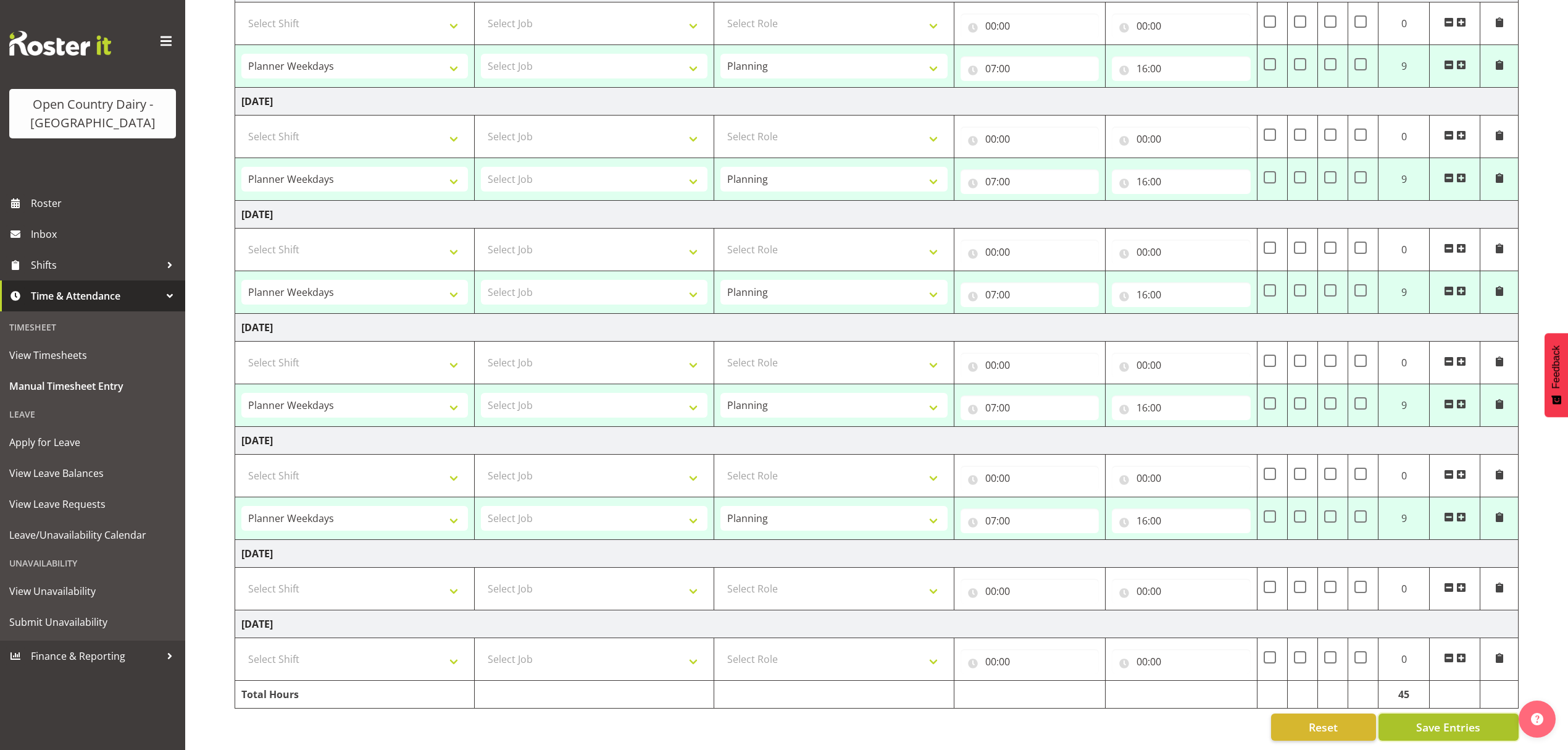
type input "07:00"
type input "16:00"
select select "34254"
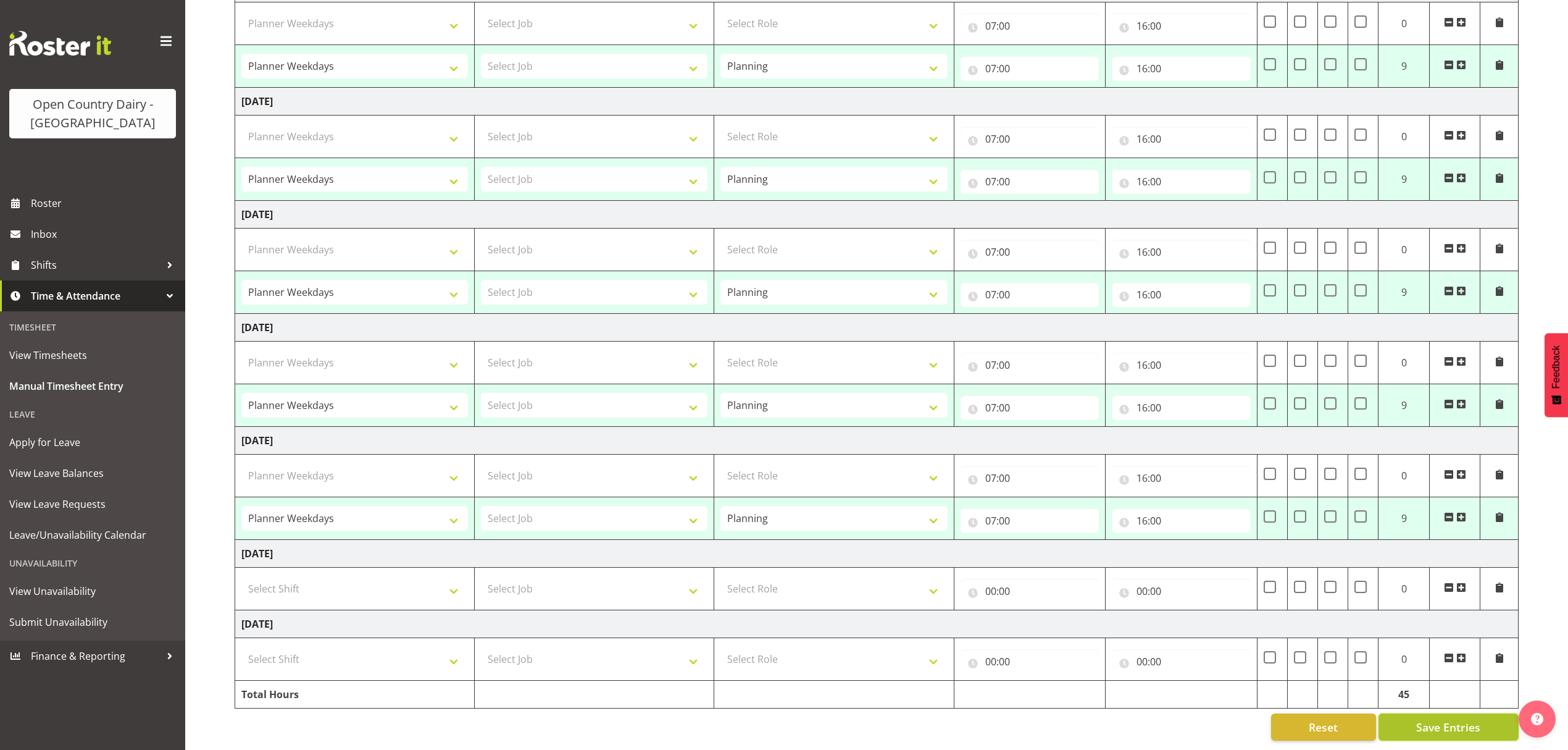
select select "34254"
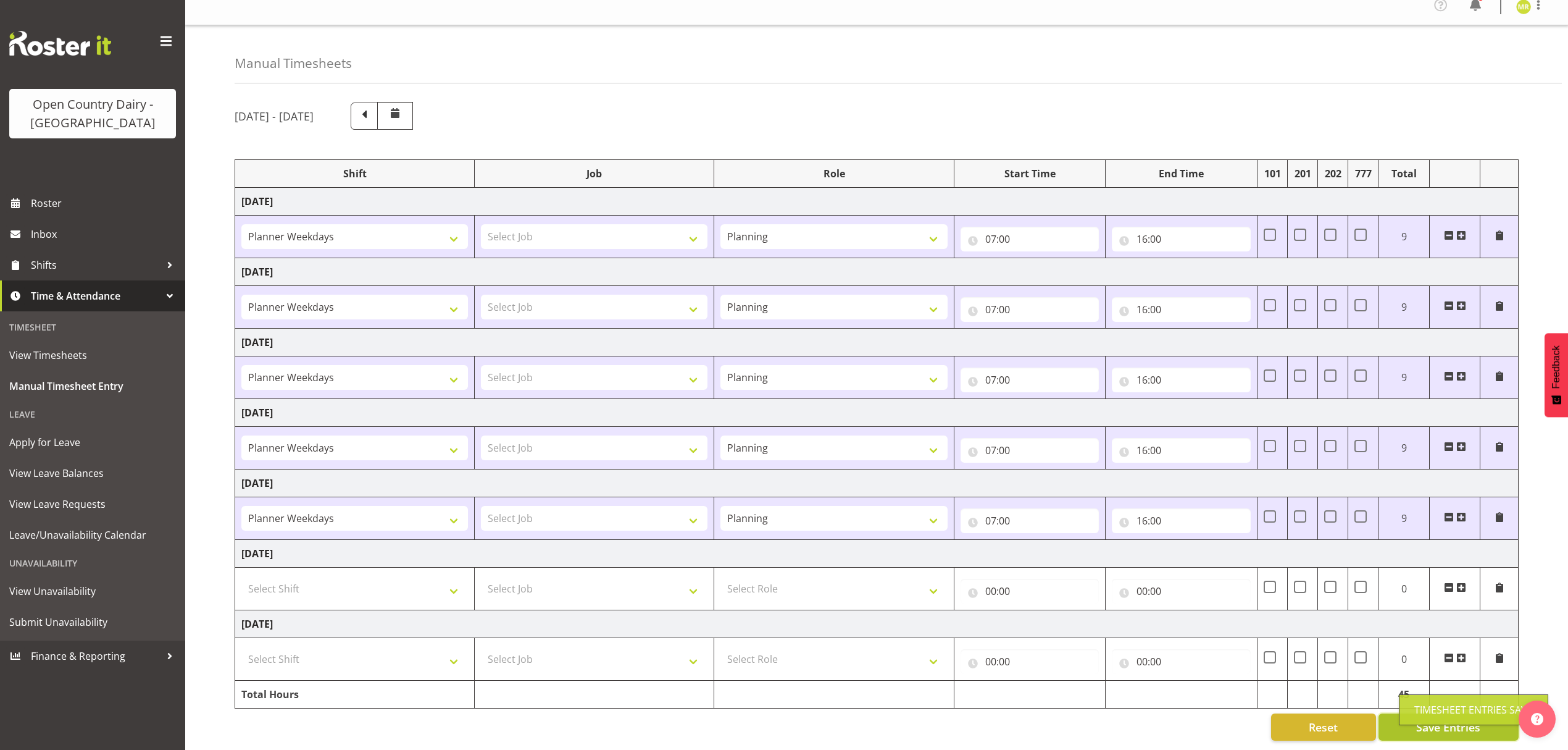
scroll to position [27, 0]
click at [59, 465] on span "View Leave Balances" at bounding box center [93, 473] width 167 height 19
